Goal: Task Accomplishment & Management: Use online tool/utility

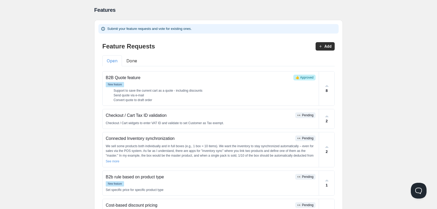
click at [135, 60] on button "Done" at bounding box center [132, 60] width 20 height 11
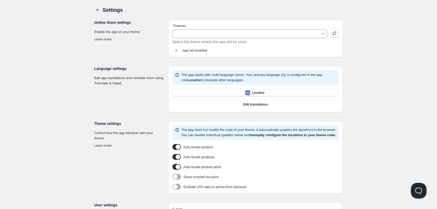
type input "avone-install-v5-4-2"
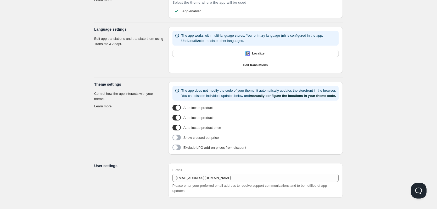
scroll to position [51, 0]
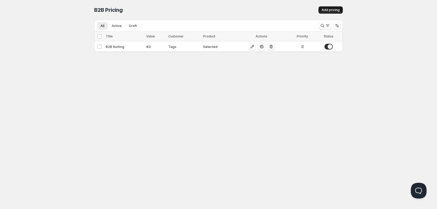
click at [331, 10] on span "Add pricing" at bounding box center [330, 10] width 18 height 4
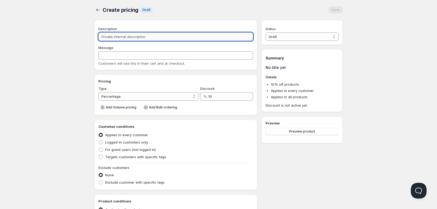
click at [155, 35] on input "Description" at bounding box center [175, 36] width 154 height 8
type input "K"
type input "Ko"
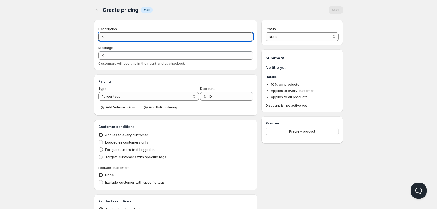
type input "KO"
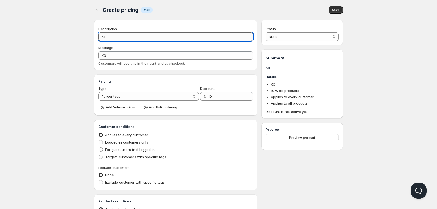
type input "Kor"
type input "KOR"
type input "[PERSON_NAME]"
type input "Kor"
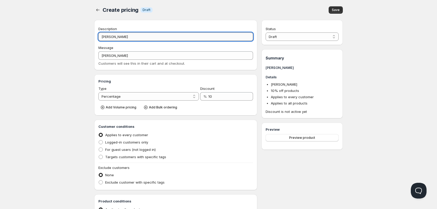
type input "KOR"
type input "Kort"
type input "KORT"
type input "Korti"
type input "KORTI"
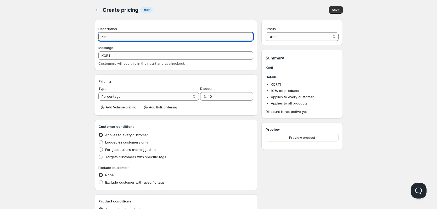
type input "Kortin"
type input "KORTIN"
type input "Korting"
type input "KORTING"
type input "Korting"
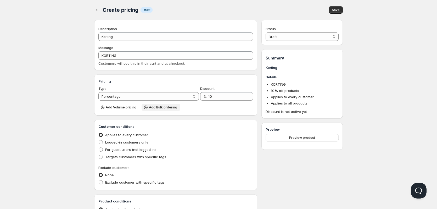
click at [153, 107] on span "Add Bulk ordering" at bounding box center [163, 107] width 28 height 4
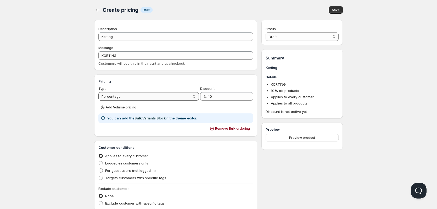
click at [130, 97] on select "Percentage Absolute" at bounding box center [148, 96] width 100 height 8
click at [98, 92] on select "Percentage Absolute" at bounding box center [148, 96] width 100 height 8
click at [132, 97] on select "Percentage Absolute" at bounding box center [148, 96] width 100 height 8
select select "1"
click at [98, 92] on select "Percentage Absolute" at bounding box center [148, 96] width 100 height 8
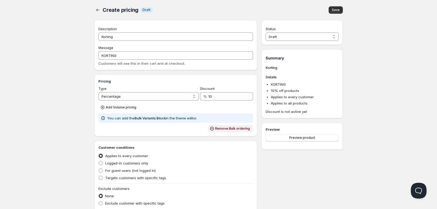
click at [225, 127] on span "Remove Bulk ordering" at bounding box center [232, 128] width 35 height 4
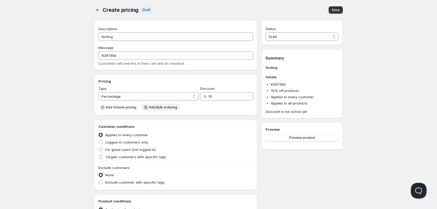
click at [158, 107] on span "Add Bulk ordering" at bounding box center [163, 107] width 28 height 4
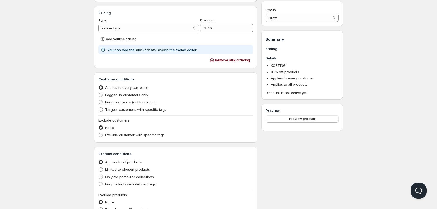
scroll to position [28, 0]
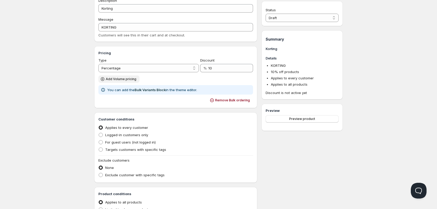
click at [118, 79] on span "Add Volume pricing" at bounding box center [121, 79] width 31 height 4
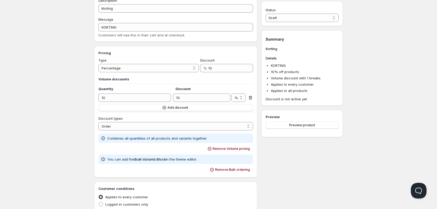
click at [248, 95] on icon at bounding box center [250, 97] width 5 height 5
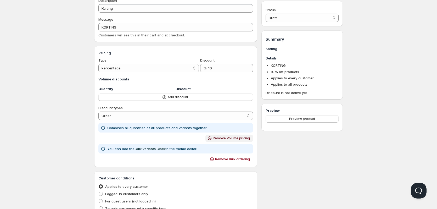
click at [237, 138] on span "Remove Volume pricing" at bounding box center [231, 138] width 37 height 4
